Goal: Task Accomplishment & Management: Manage account settings

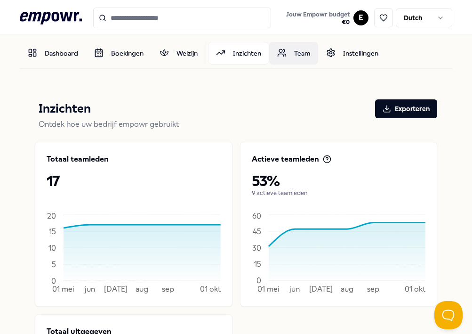
click at [298, 53] on link "Team" at bounding box center [293, 53] width 49 height 23
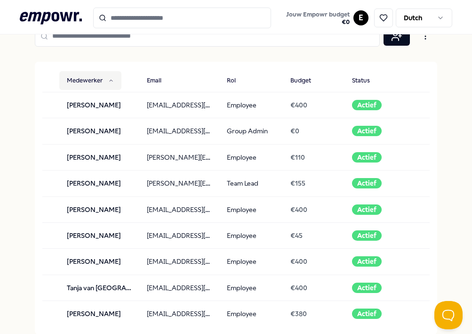
scroll to position [109, 0]
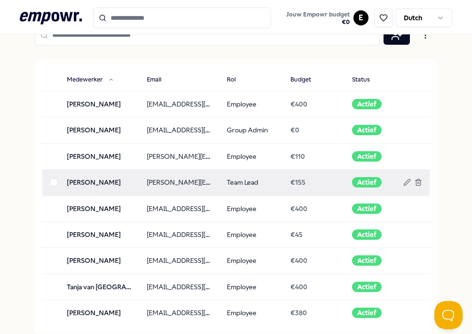
click at [223, 178] on td "Team Lead" at bounding box center [251, 182] width 64 height 26
click at [408, 180] on icon at bounding box center [407, 182] width 8 height 8
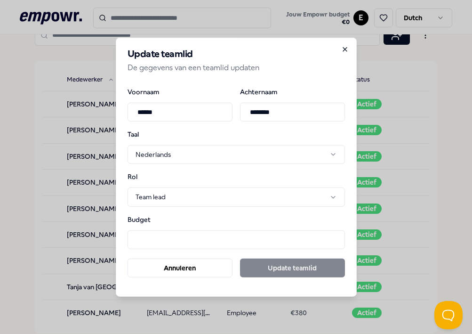
click at [344, 48] on icon "button" at bounding box center [345, 49] width 8 height 8
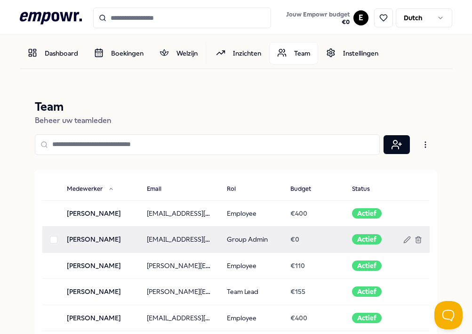
scroll to position [0, 0]
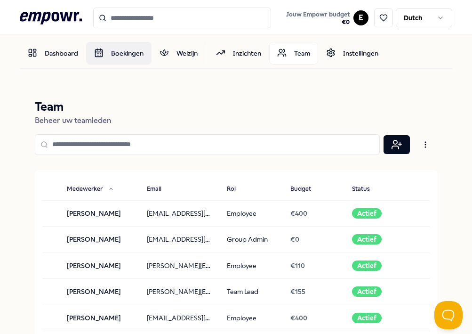
click at [116, 54] on link "Boekingen" at bounding box center [118, 53] width 65 height 23
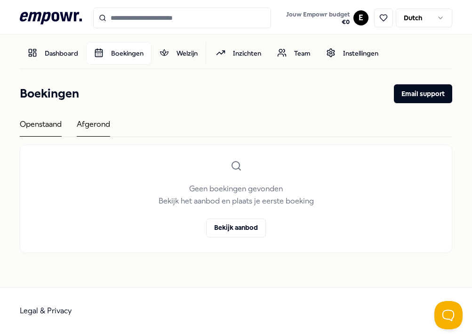
click at [94, 127] on div "Afgerond" at bounding box center [93, 127] width 33 height 18
click at [66, 52] on link "Dashboard" at bounding box center [53, 53] width 66 height 23
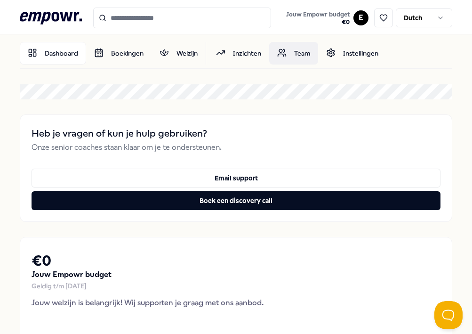
click at [304, 50] on link "Team" at bounding box center [293, 53] width 49 height 23
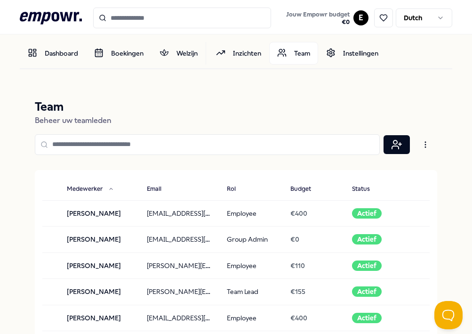
click at [443, 16] on html ".empowr-logo_svg__cls-1{fill:#03032f} Jouw Empowr budget € 0 E Dutch [PERSON_NA…" at bounding box center [236, 167] width 472 height 334
click at [332, 13] on html ".empowr-logo_svg__cls-1{fill:#03032f} Jouw Empowr budget € 0 E Dutch [PERSON_NA…" at bounding box center [236, 167] width 472 height 334
click at [48, 52] on link "Dashboard" at bounding box center [53, 53] width 66 height 23
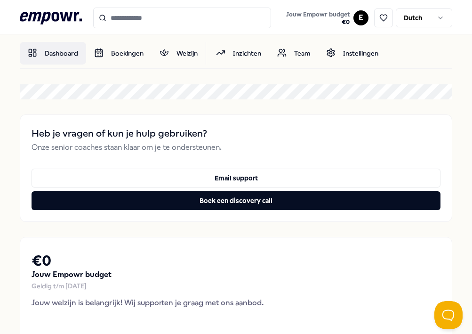
click at [60, 54] on link "Dashboard" at bounding box center [53, 53] width 66 height 23
click at [300, 52] on link "Team" at bounding box center [293, 53] width 49 height 23
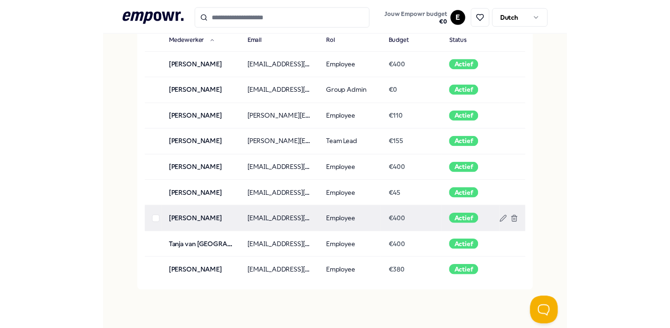
scroll to position [149, 0]
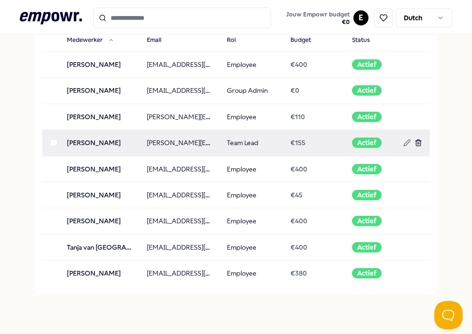
click at [418, 143] on line at bounding box center [418, 144] width 0 height 2
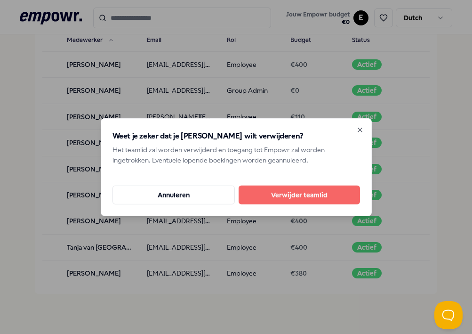
click at [303, 195] on button "Verwijder teamlid" at bounding box center [299, 194] width 121 height 19
